Goal: Communication & Community: Answer question/provide support

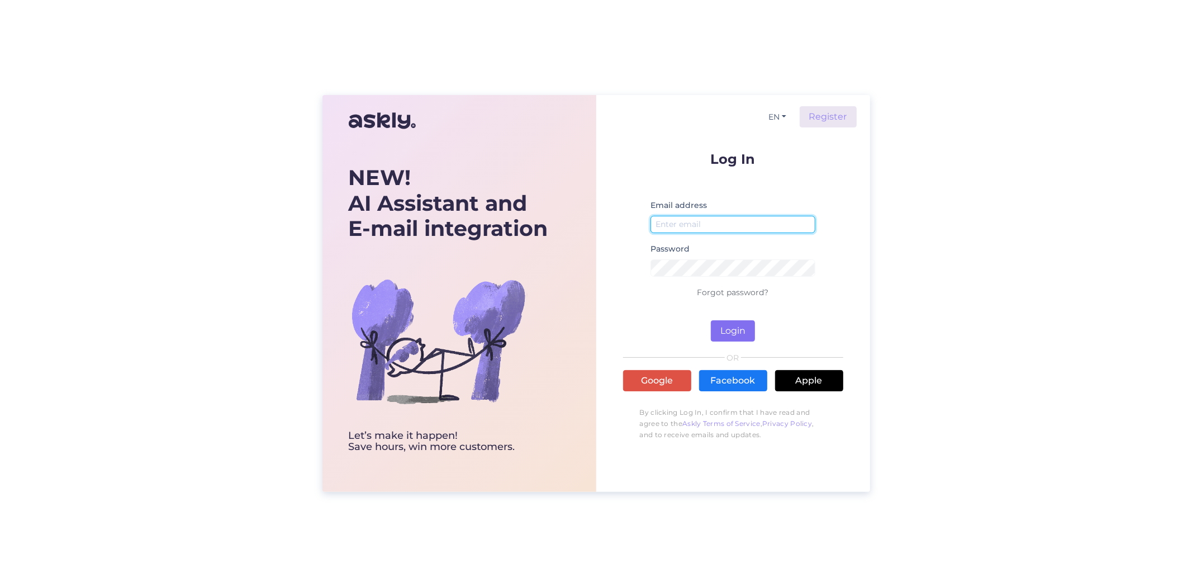
type input "[EMAIL_ADDRESS][DOMAIN_NAME]"
click at [728, 325] on button "Login" at bounding box center [733, 330] width 44 height 21
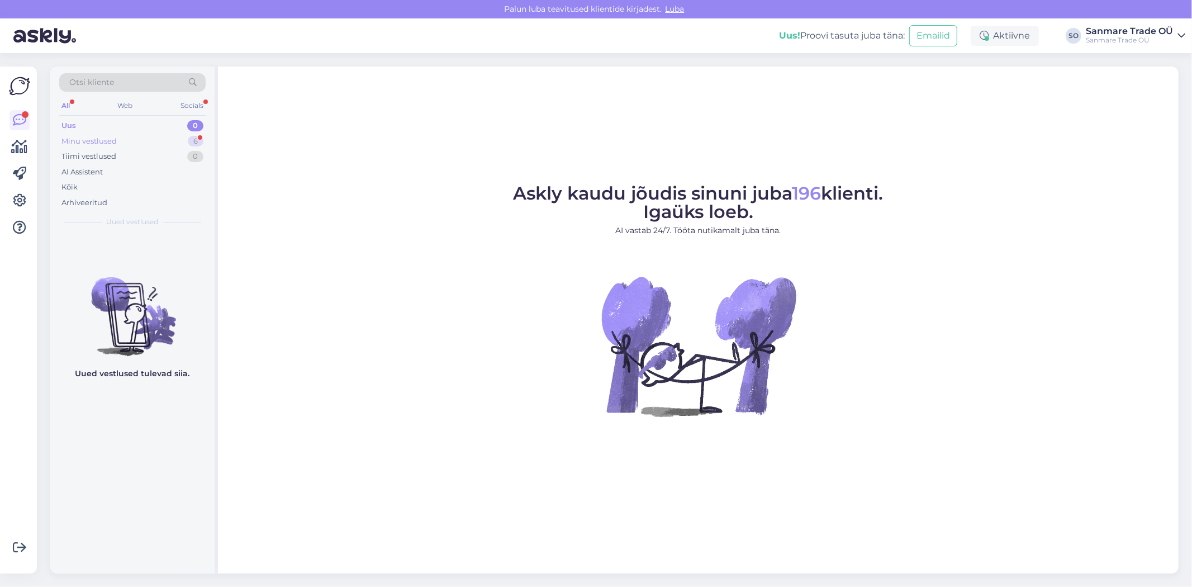
click at [110, 141] on div "Minu vestlused" at bounding box center [88, 141] width 55 height 11
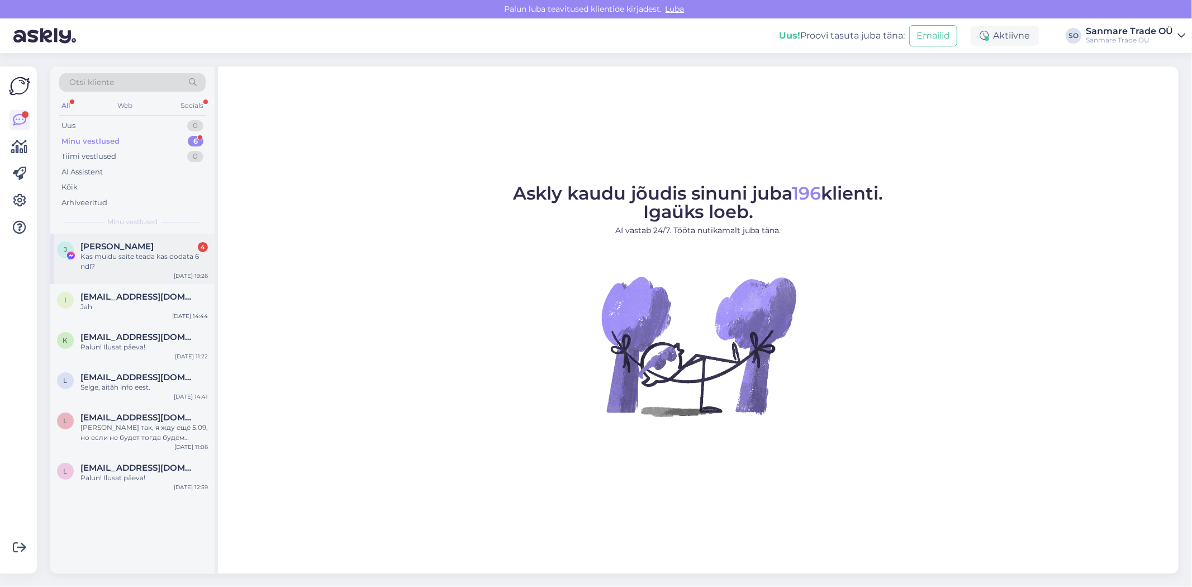
click at [152, 244] on span "Jekaterina Dubinina" at bounding box center [116, 246] width 73 height 10
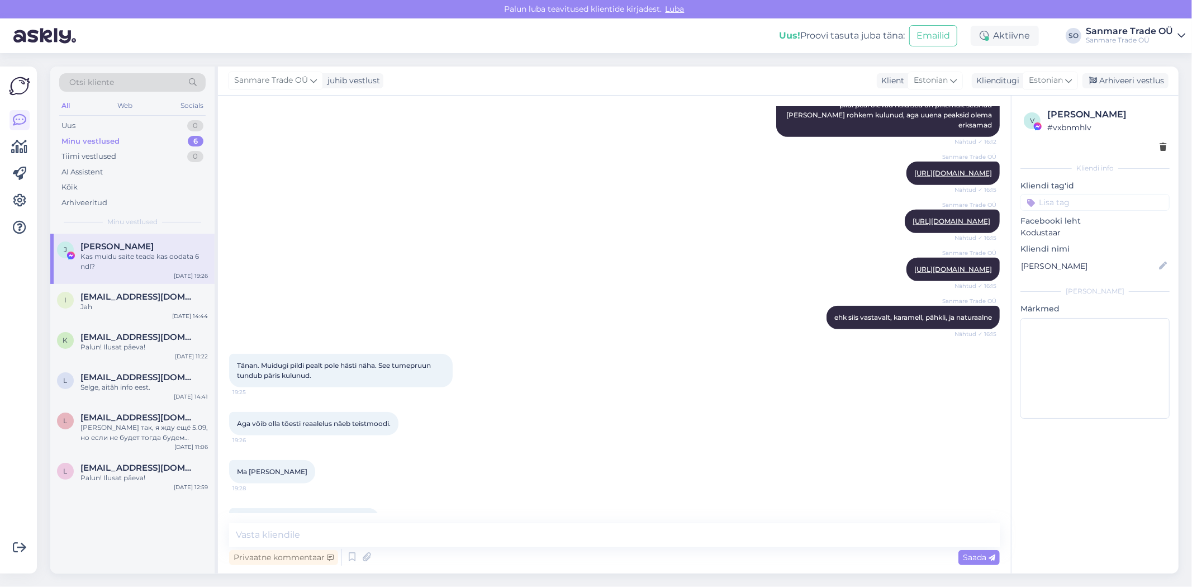
scroll to position [980, 0]
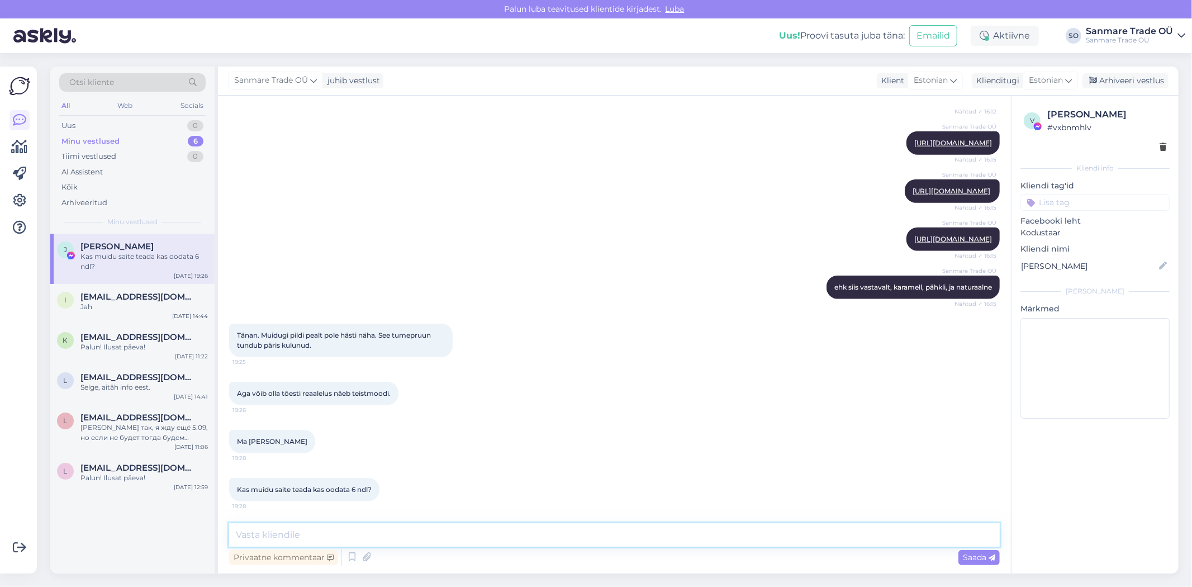
click at [345, 532] on textarea at bounding box center [614, 534] width 770 height 23
type textarea "S"
click at [305, 528] on textarea at bounding box center [614, 534] width 770 height 23
type textarea "O"
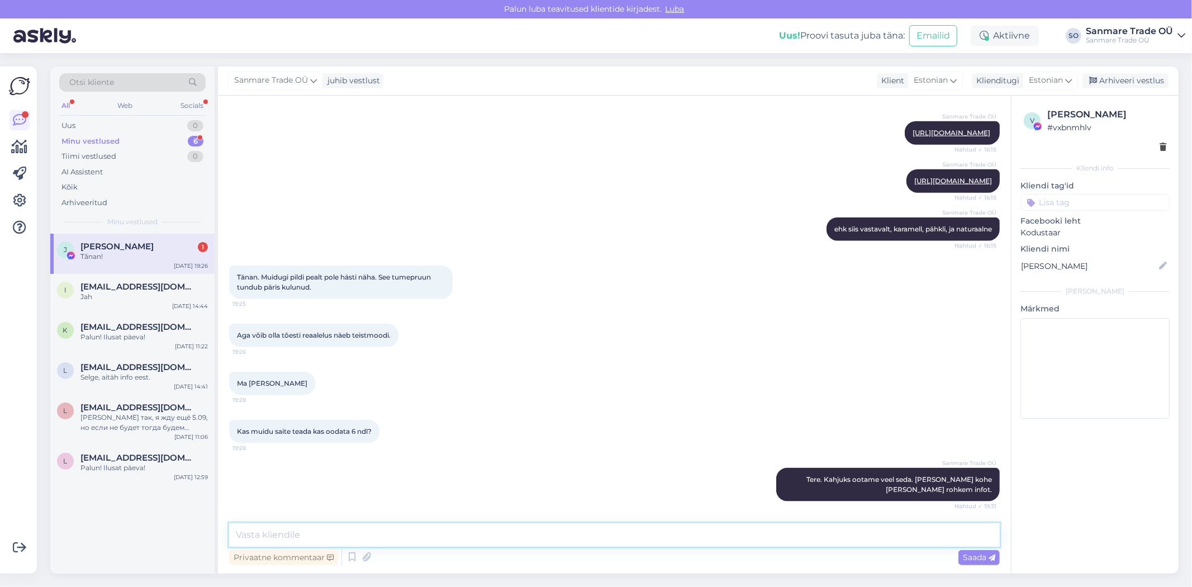
scroll to position [1086, 0]
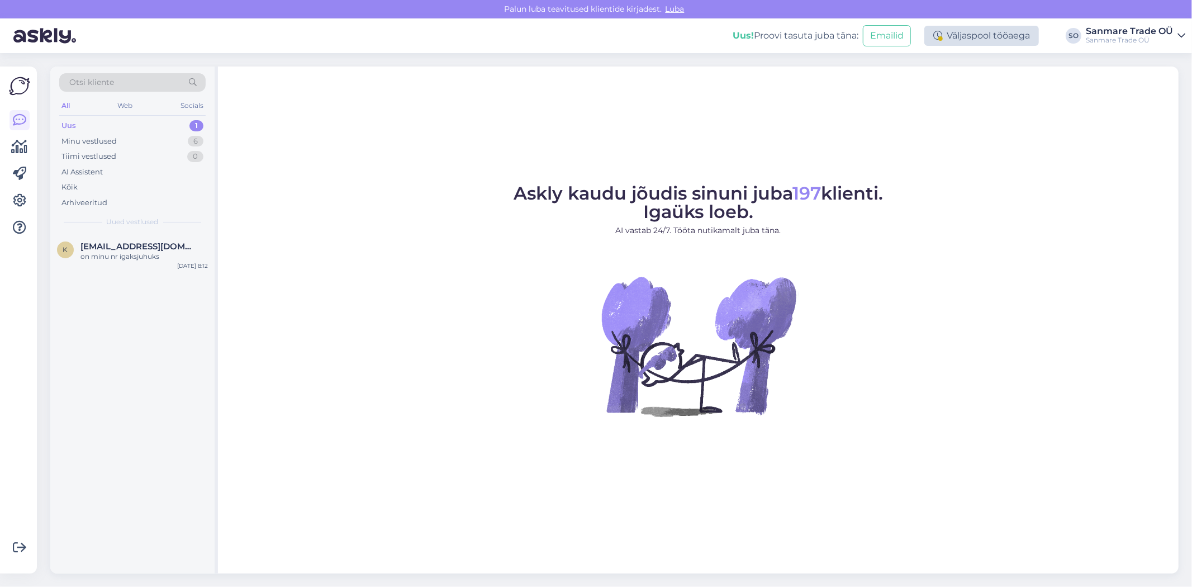
click at [963, 40] on div "Väljaspool tööaega" at bounding box center [981, 36] width 115 height 20
click at [772, 106] on div "Askly kaudu jõudis sinuni juba 197 klienti. Igaüks loeb. AI vastab 24/7. Tööta …" at bounding box center [698, 319] width 960 height 507
click at [137, 259] on div "on minu nr igaksjuhuks" at bounding box center [143, 256] width 127 height 10
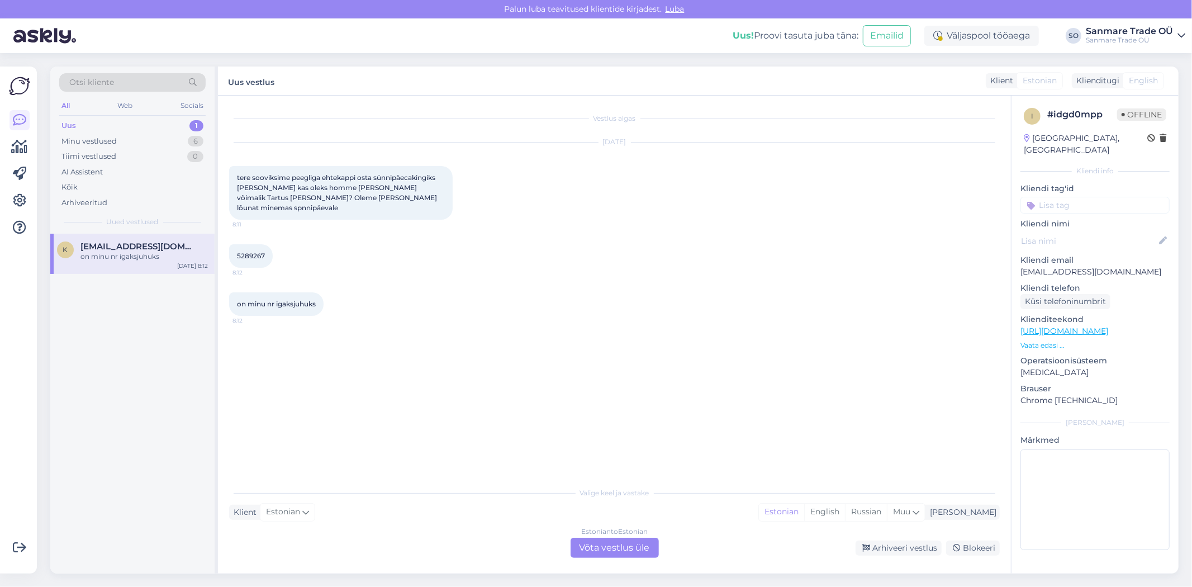
click at [1043, 340] on p "Vaata edasi ..." at bounding box center [1094, 345] width 149 height 10
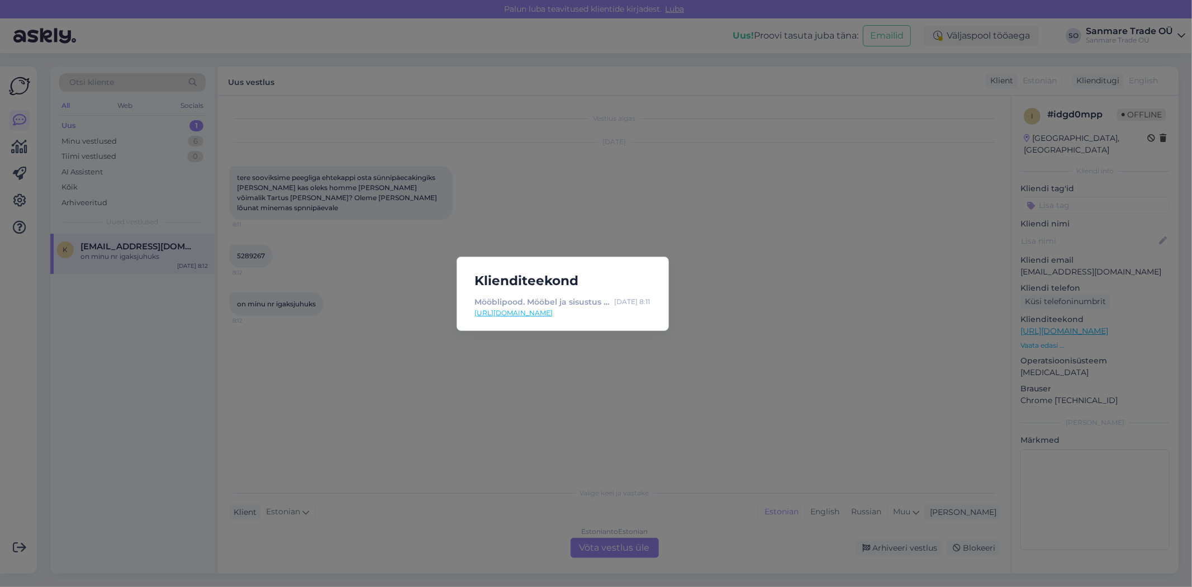
click at [521, 311] on link "[URL][DOMAIN_NAME]" at bounding box center [562, 313] width 175 height 10
